Goal: Register for event/course

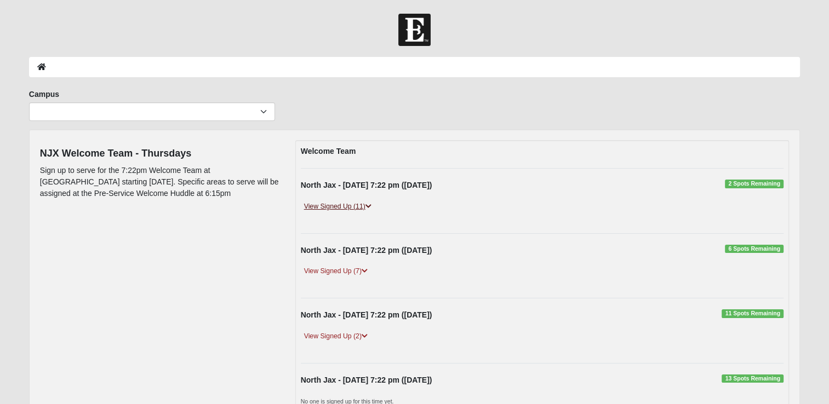
click at [369, 205] on icon at bounding box center [369, 206] width 6 height 7
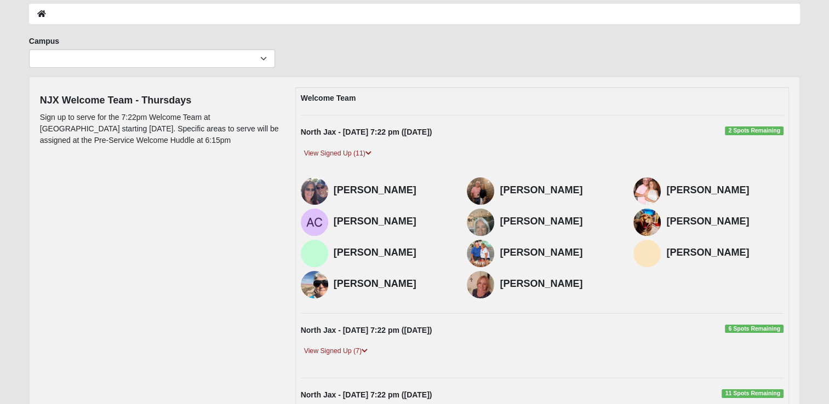
scroll to position [59, 0]
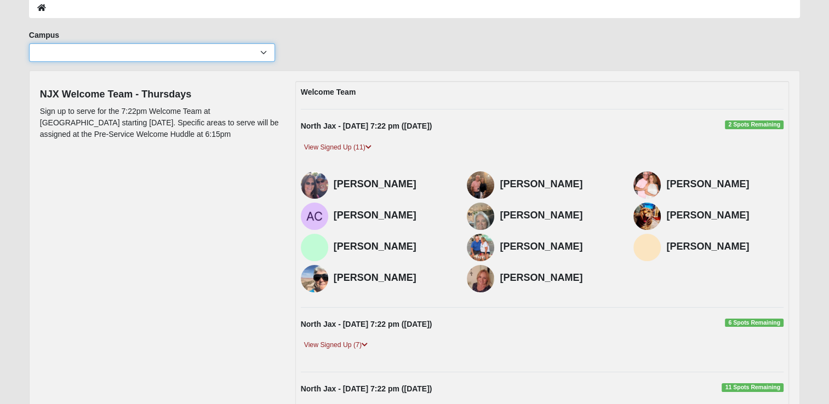
click at [263, 52] on select "Arlington Baymeadows Eleven22 Online Fleming Island Jesup Mandarin North Jax Or…" at bounding box center [152, 52] width 246 height 19
select select "15"
click at [29, 43] on select "Arlington Baymeadows Eleven22 Online Fleming Island Jesup Mandarin North Jax Or…" at bounding box center [152, 52] width 246 height 19
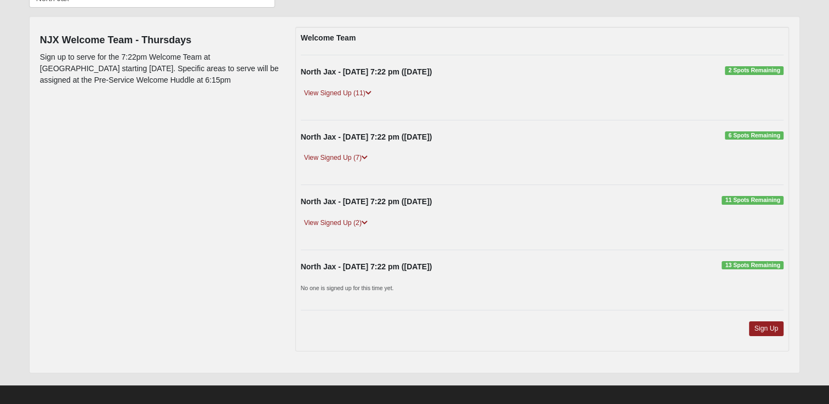
scroll to position [121, 0]
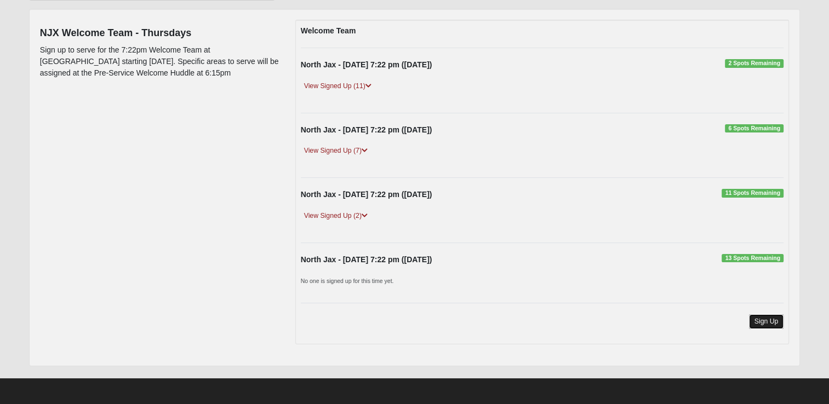
click at [758, 324] on link "Sign Up" at bounding box center [766, 322] width 35 height 15
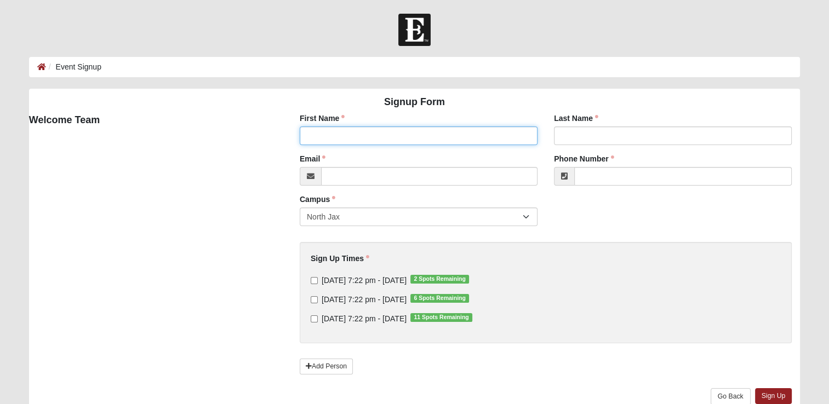
click at [333, 134] on input "First Name" at bounding box center [419, 136] width 238 height 19
type input "artie"
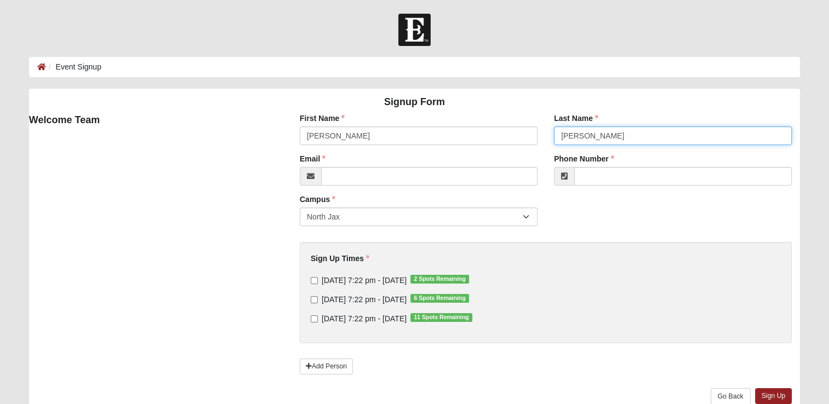
type input "cox"
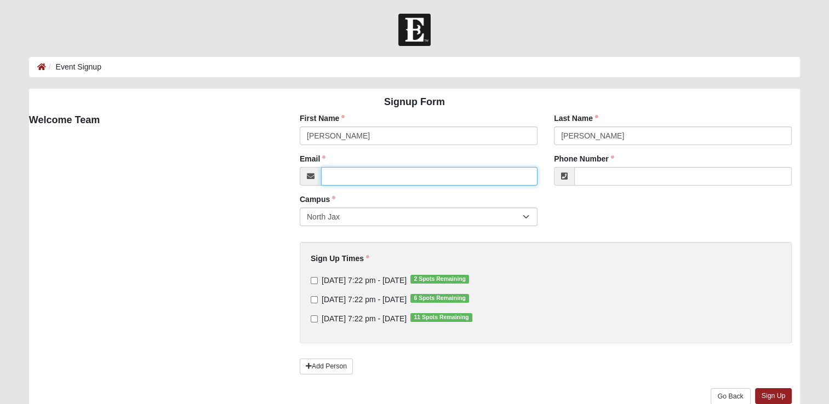
click at [346, 174] on input "Email" at bounding box center [429, 176] width 216 height 19
type input "artielistshomes@gmail.com"
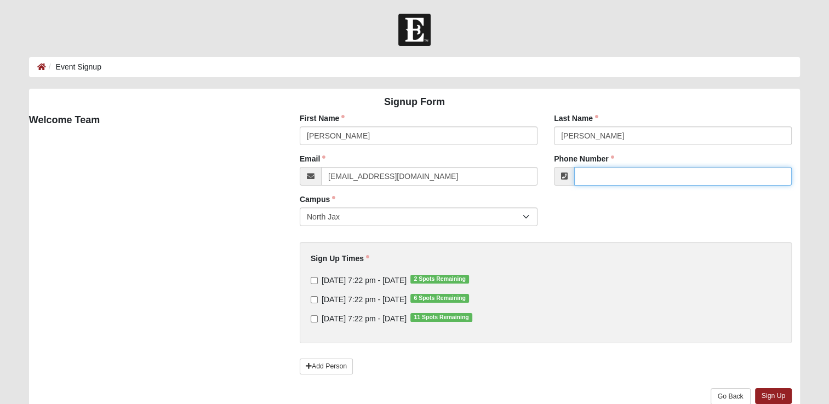
type input "(904) 860-4799"
click at [312, 282] on input "Thursday 7:22 pm - Aug 14 2025 2 Spots Remaining" at bounding box center [314, 280] width 7 height 7
checkbox input "true"
click at [312, 302] on input "Thursday 7:22 pm - Aug 21 2025 6 Spots Remaining" at bounding box center [314, 299] width 7 height 7
checkbox input "true"
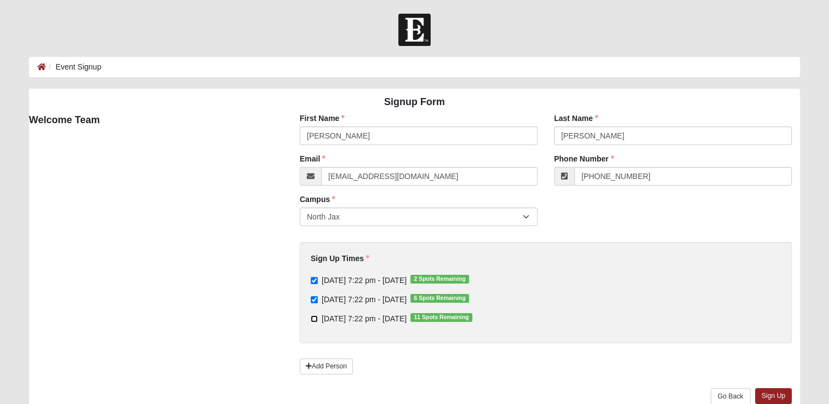
click at [315, 319] on input "Thursday 7:22 pm - Aug 28 2025 11 Spots Remaining" at bounding box center [314, 319] width 7 height 7
checkbox input "true"
click at [775, 397] on link "Sign Up" at bounding box center [773, 397] width 37 height 16
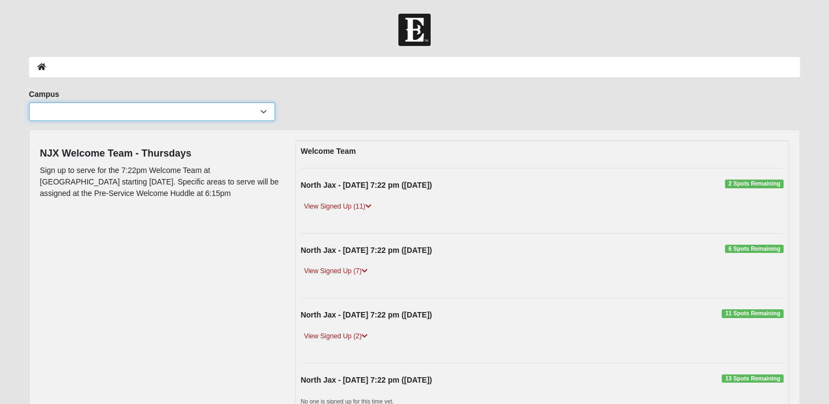
click at [264, 111] on select "Arlington Baymeadows Eleven22 Online Fleming Island Jesup Mandarin North Jax Or…" at bounding box center [152, 111] width 246 height 19
select select "15"
click at [29, 102] on select "Arlington Baymeadows Eleven22 Online Fleming Island Jesup Mandarin North Jax Or…" at bounding box center [152, 111] width 246 height 19
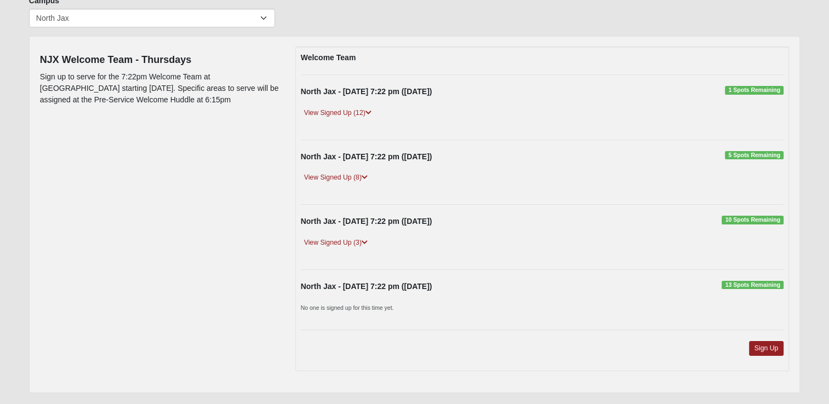
scroll to position [100, 0]
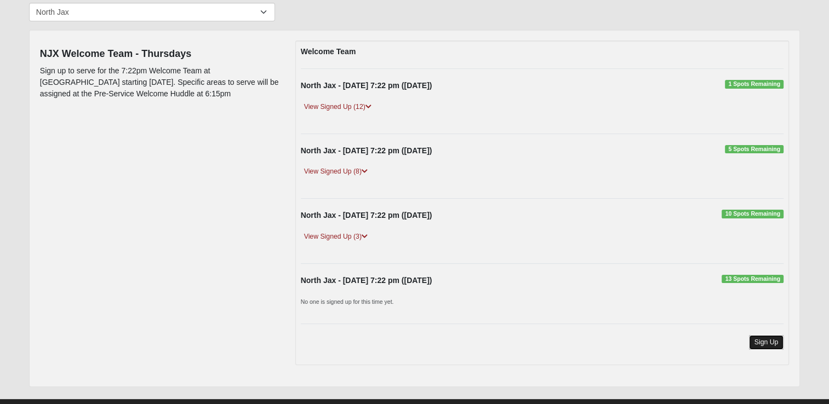
click at [777, 336] on link "Sign Up" at bounding box center [766, 342] width 35 height 15
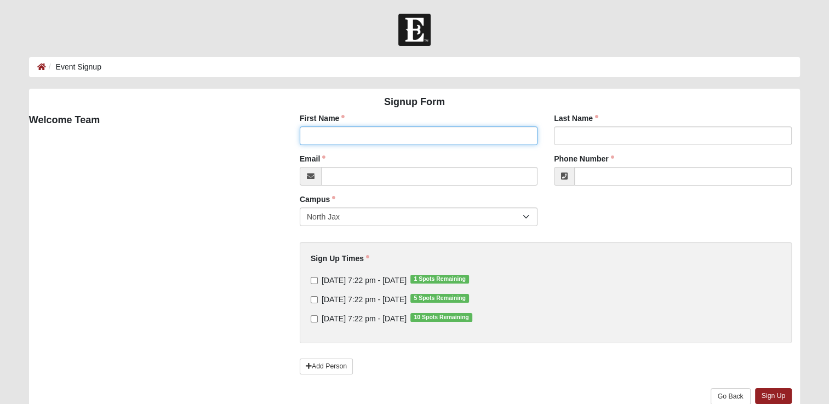
click at [366, 131] on input "First Name" at bounding box center [419, 136] width 238 height 19
type input "[PERSON_NAME]"
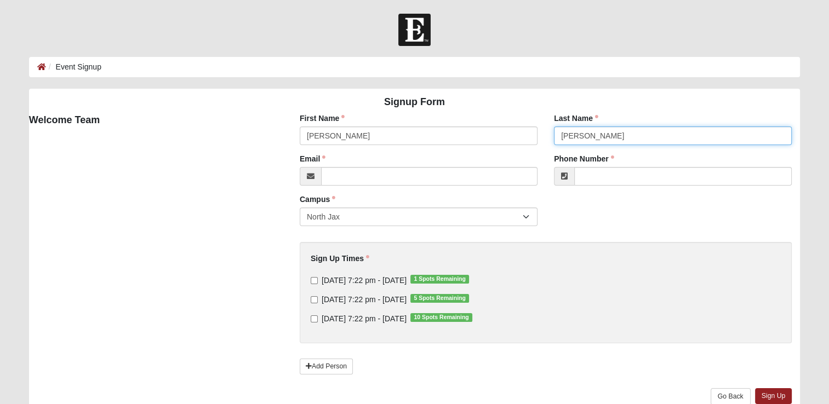
type input "[PERSON_NAME]"
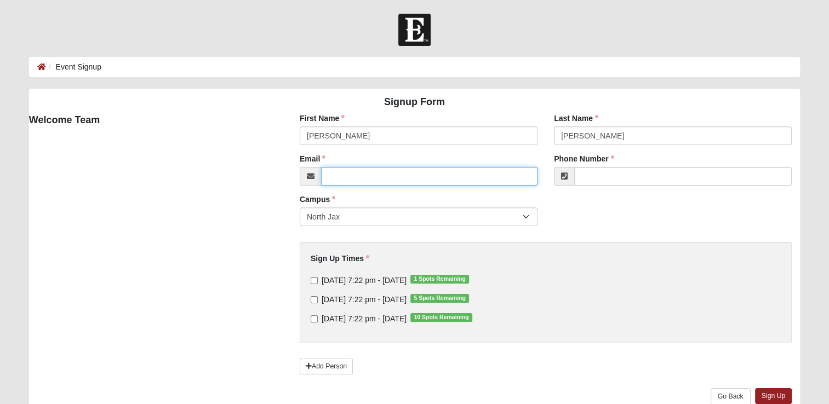
click at [355, 178] on input "Email" at bounding box center [429, 176] width 216 height 19
type input "artielistshomes@gmail.com"
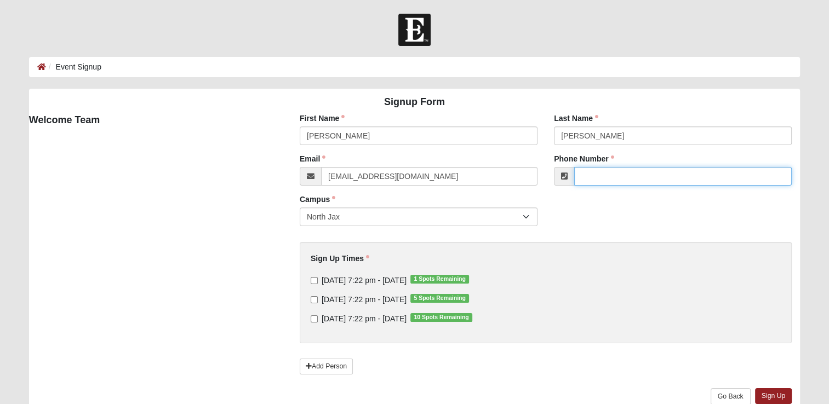
type input "(904) 860-4799"
click at [316, 279] on input "Thursday 7:22 pm - Aug 14 2025 1 Spots Remaining" at bounding box center [314, 280] width 7 height 7
checkbox input "true"
click at [315, 299] on input "Thursday 7:22 pm - Aug 21 2025 5 Spots Remaining" at bounding box center [314, 299] width 7 height 7
checkbox input "true"
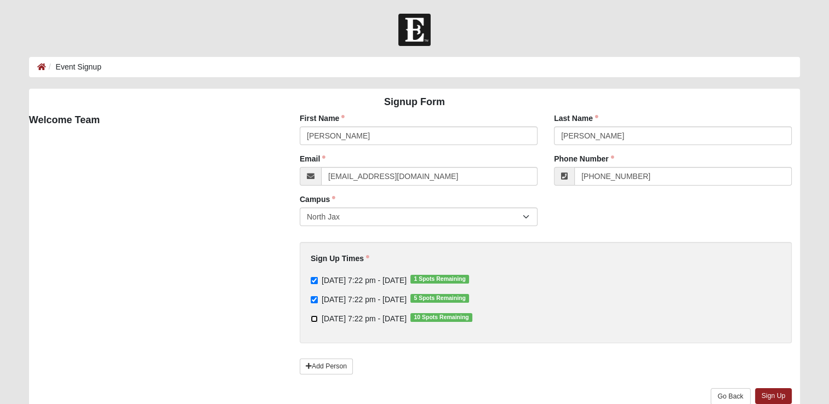
click at [316, 319] on input "Thursday 7:22 pm - Aug 28 2025 10 Spots Remaining" at bounding box center [314, 319] width 7 height 7
checkbox input "true"
click at [772, 396] on link "Sign Up" at bounding box center [773, 397] width 37 height 16
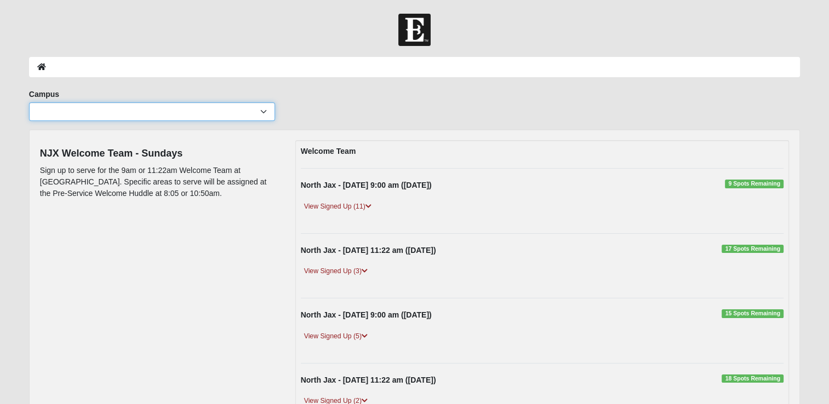
click at [142, 112] on select "Arlington Baymeadows Eleven22 Online [PERSON_NAME][GEOGRAPHIC_DATA] Jesup [GEOG…" at bounding box center [152, 111] width 246 height 19
select select "15"
click at [29, 102] on select "Arlington Baymeadows Eleven22 Online [PERSON_NAME][GEOGRAPHIC_DATA] Jesup [GEOG…" at bounding box center [152, 111] width 246 height 19
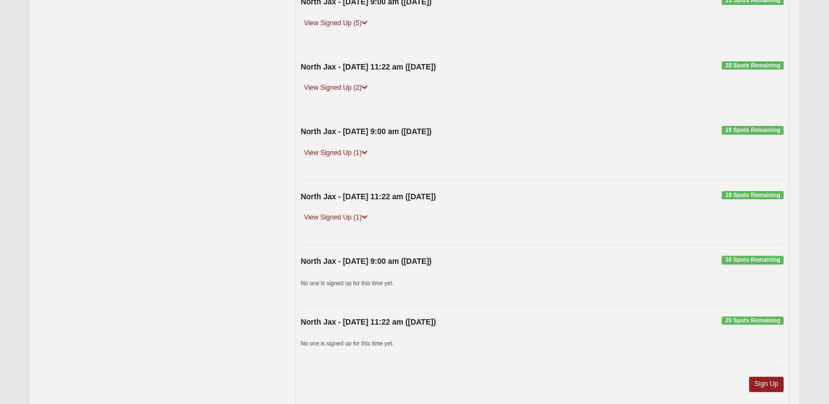
scroll to position [375, 0]
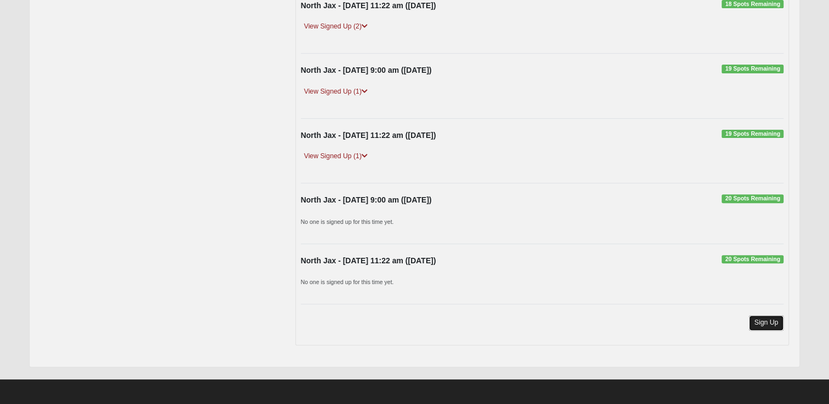
click at [764, 318] on link "Sign Up" at bounding box center [766, 323] width 35 height 15
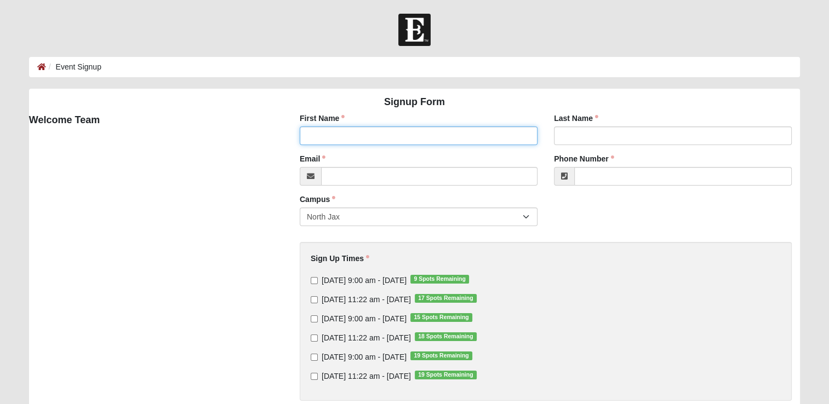
click at [359, 138] on input "First Name" at bounding box center [419, 136] width 238 height 19
type input "Artie"
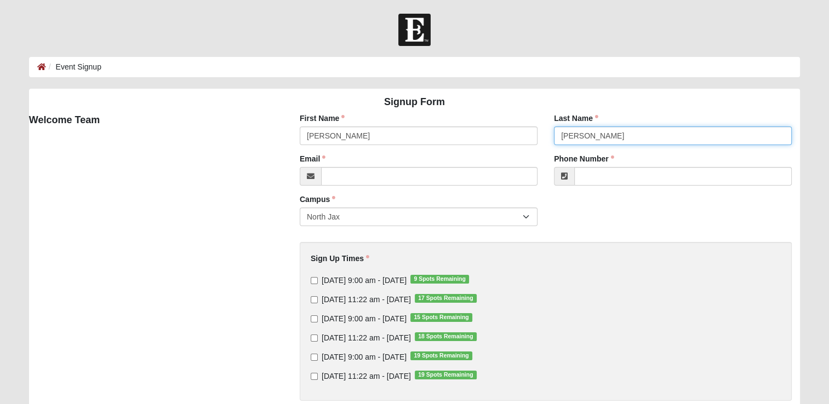
type input "Cox"
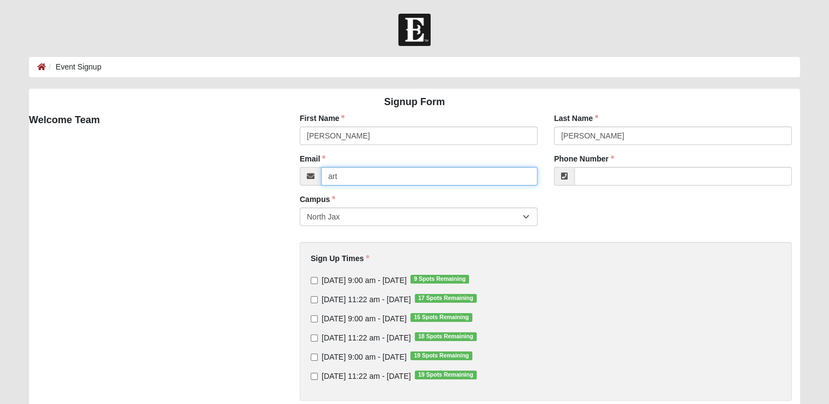
type input "[EMAIL_ADDRESS][DOMAIN_NAME]"
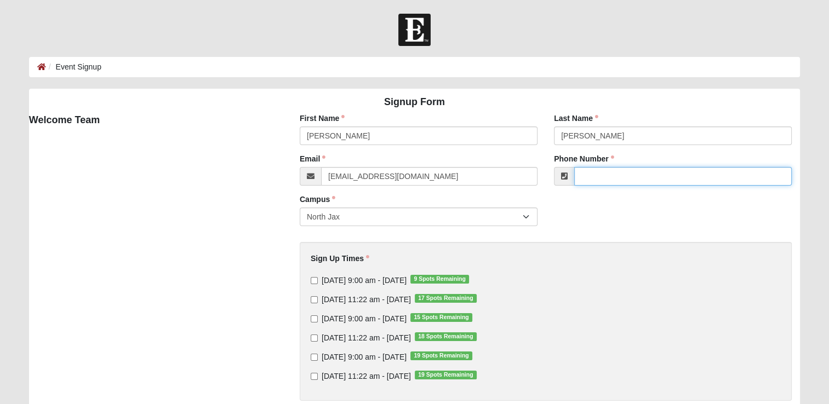
type input "[PHONE_NUMBER]"
click at [312, 282] on input "Sunday 9:00 am - Aug 17 2025 9 Spots Remaining" at bounding box center [314, 280] width 7 height 7
checkbox input "true"
click at [312, 319] on input "Sunday 9:00 am - Aug 24 2025 15 Spots Remaining" at bounding box center [314, 319] width 7 height 7
checkbox input "true"
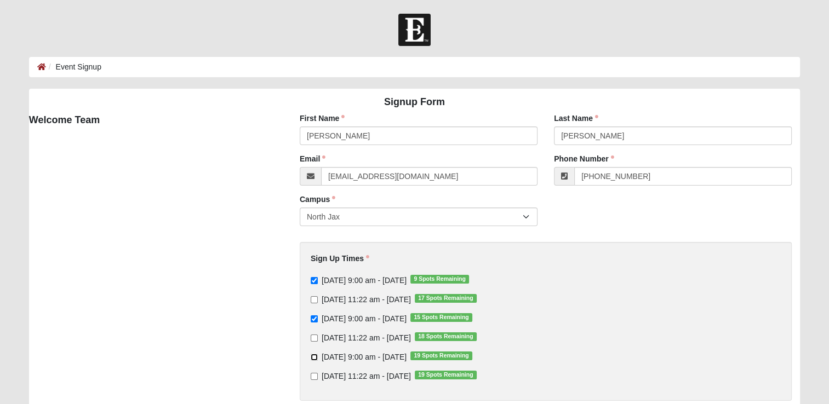
click at [312, 357] on input "Sunday 9:00 am - Aug 31 2025 19 Spots Remaining" at bounding box center [314, 357] width 7 height 7
checkbox input "true"
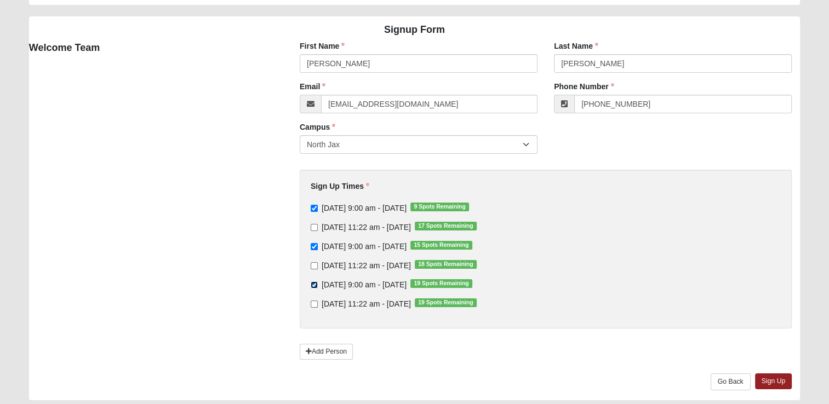
scroll to position [107, 0]
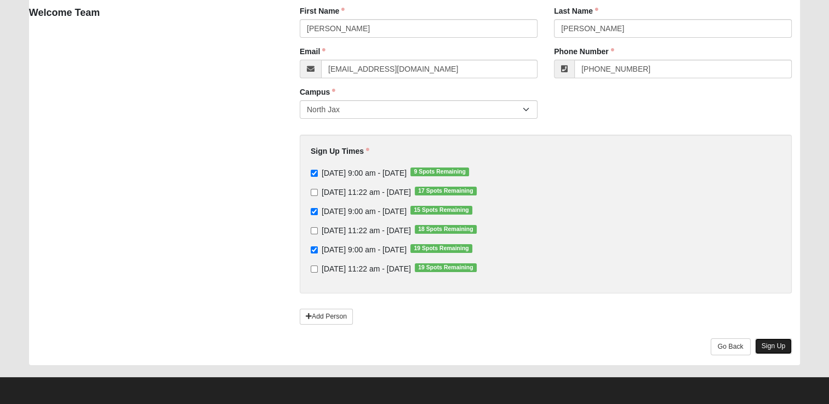
click at [771, 342] on link "Sign Up" at bounding box center [773, 347] width 37 height 16
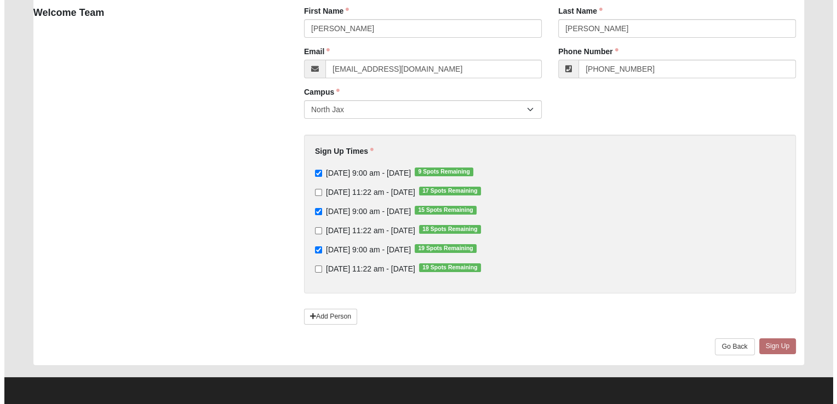
scroll to position [0, 0]
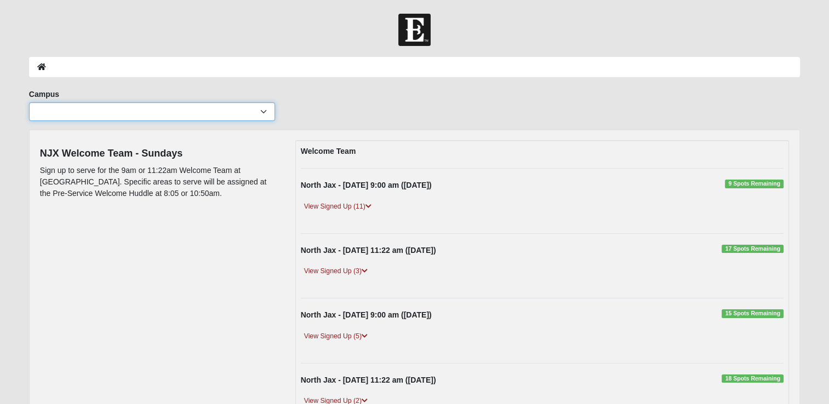
click at [262, 112] on select "Arlington Baymeadows Eleven22 Online Fleming Island Jesup Mandarin North Jax Or…" at bounding box center [152, 111] width 246 height 19
select select "15"
click at [29, 102] on select "Arlington Baymeadows Eleven22 Online Fleming Island Jesup Mandarin North Jax Or…" at bounding box center [152, 111] width 246 height 19
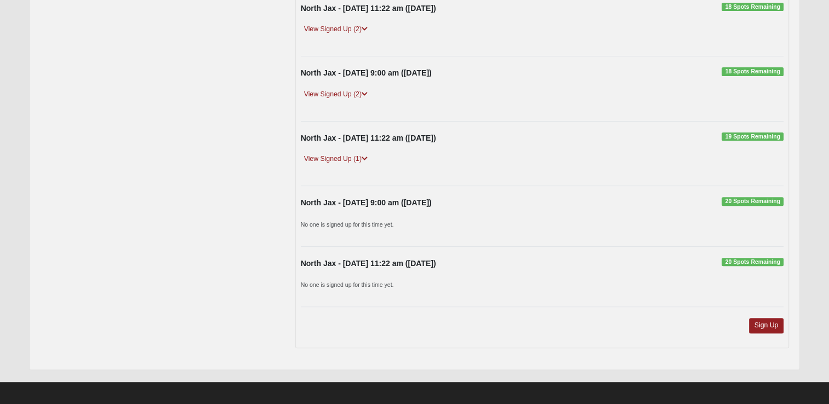
scroll to position [375, 0]
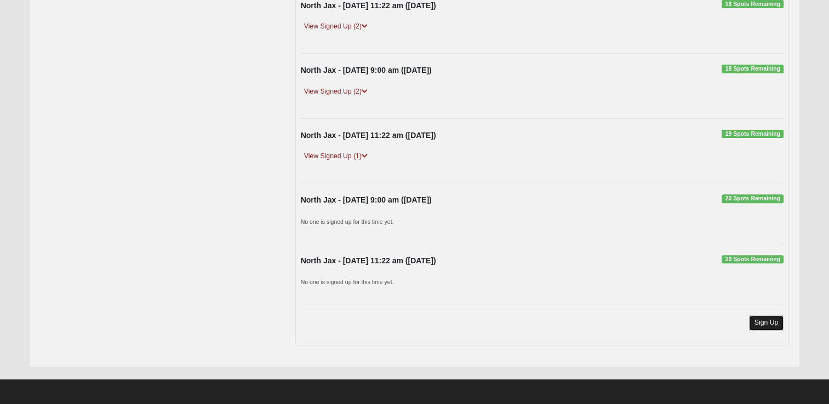
click at [769, 320] on link "Sign Up" at bounding box center [766, 323] width 35 height 15
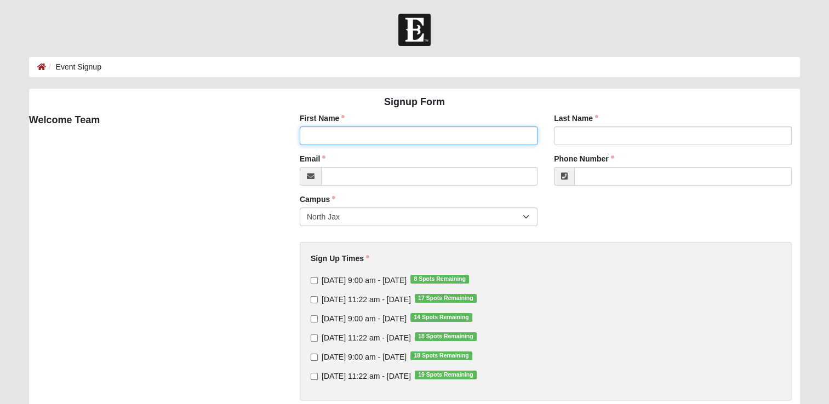
click at [345, 136] on input "First Name" at bounding box center [419, 136] width 238 height 19
type input "[PERSON_NAME]"
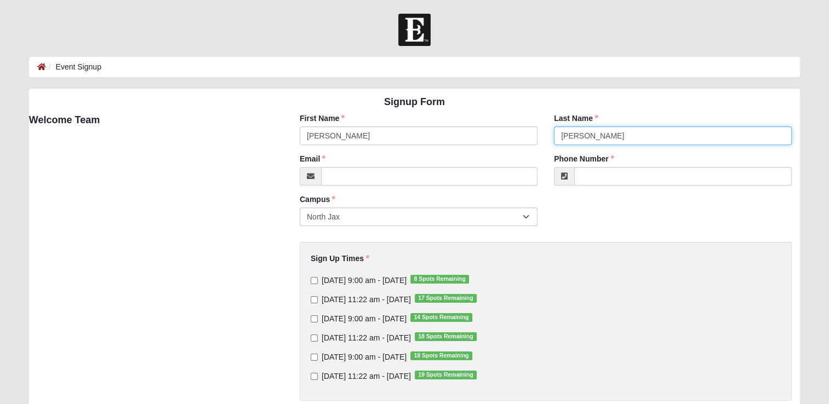
type input "[PERSON_NAME]"
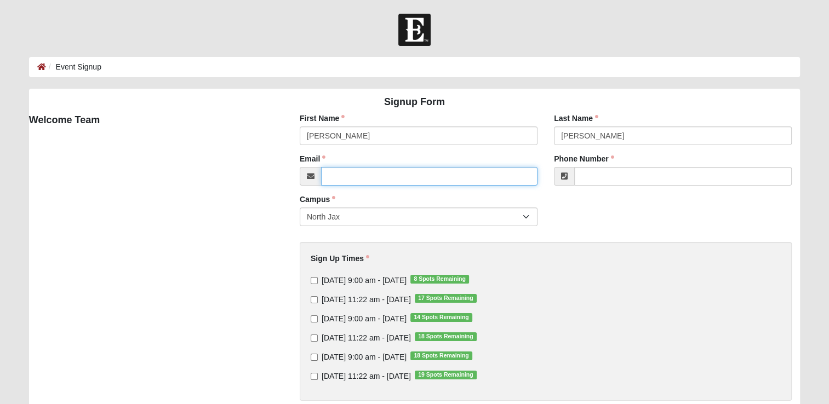
click at [359, 181] on input "Email" at bounding box center [429, 176] width 216 height 19
type input "[EMAIL_ADDRESS][DOMAIN_NAME]"
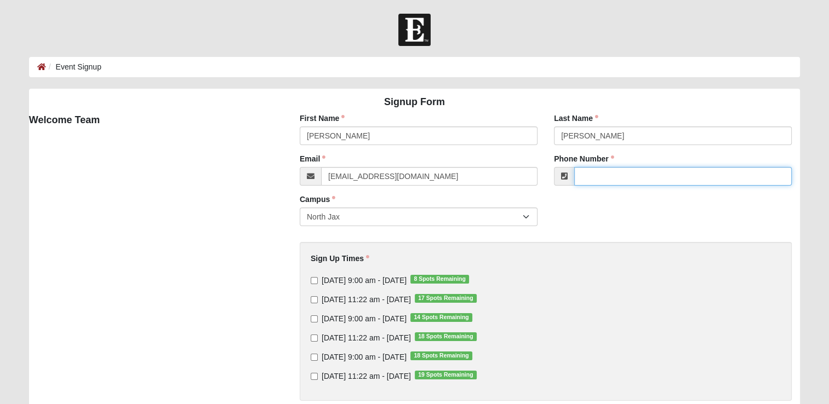
type input "[PHONE_NUMBER]"
click at [315, 282] on input "[DATE] 9:00 am - [DATE] 8 Spots Remaining" at bounding box center [314, 280] width 7 height 7
checkbox input "true"
click at [312, 318] on input "[DATE] 9:00 am - [DATE] 14 Spots Remaining" at bounding box center [314, 319] width 7 height 7
checkbox input "true"
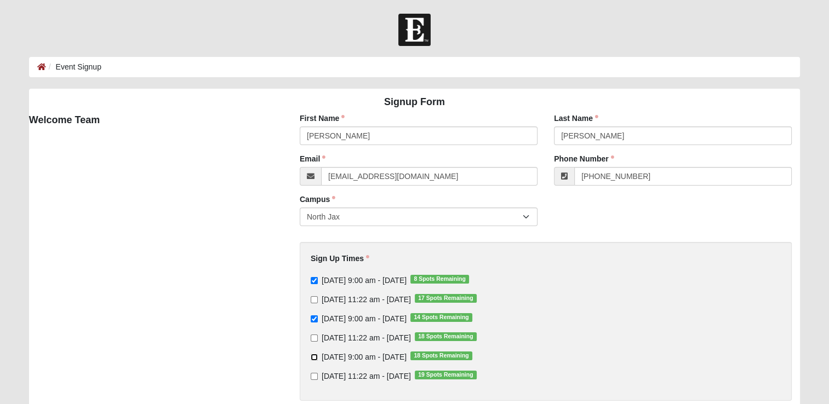
click at [312, 358] on input "[DATE] 9:00 am - [DATE] 18 Spots Remaining" at bounding box center [314, 357] width 7 height 7
checkbox input "true"
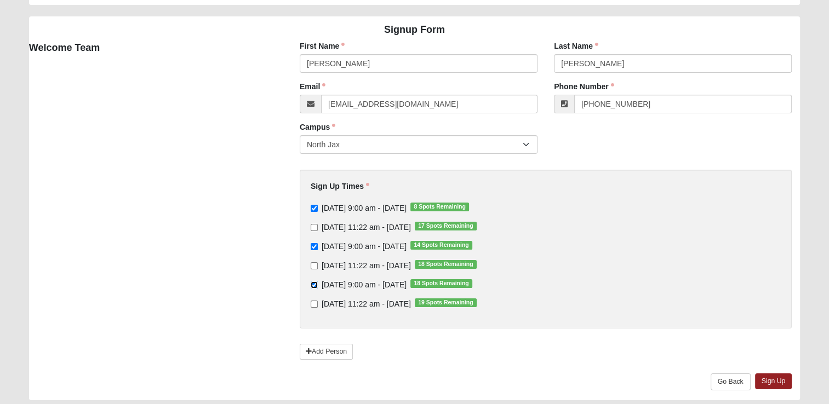
scroll to position [107, 0]
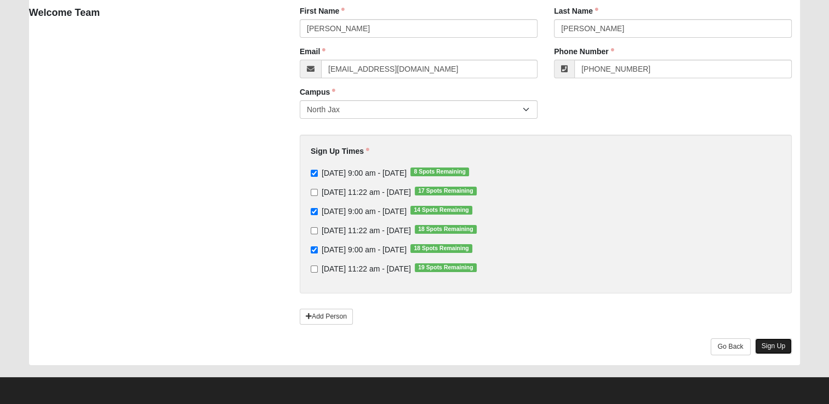
click at [778, 345] on link "Sign Up" at bounding box center [773, 347] width 37 height 16
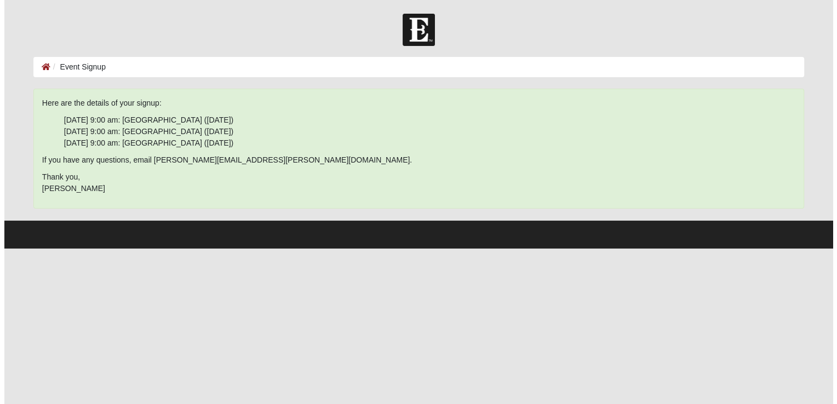
scroll to position [0, 0]
